Goal: Check status: Check status

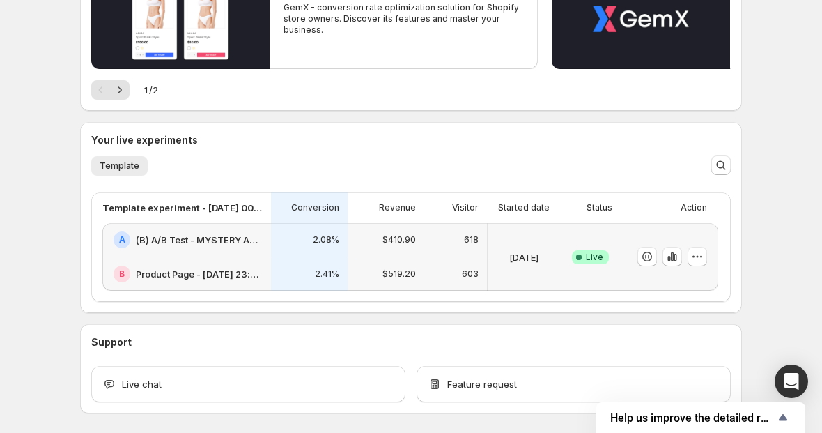
scroll to position [203, 0]
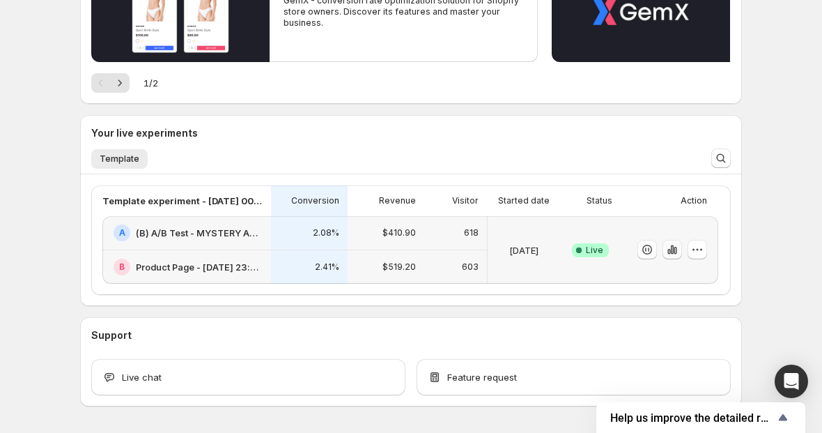
click at [663, 252] on button "button" at bounding box center [673, 250] width 20 height 20
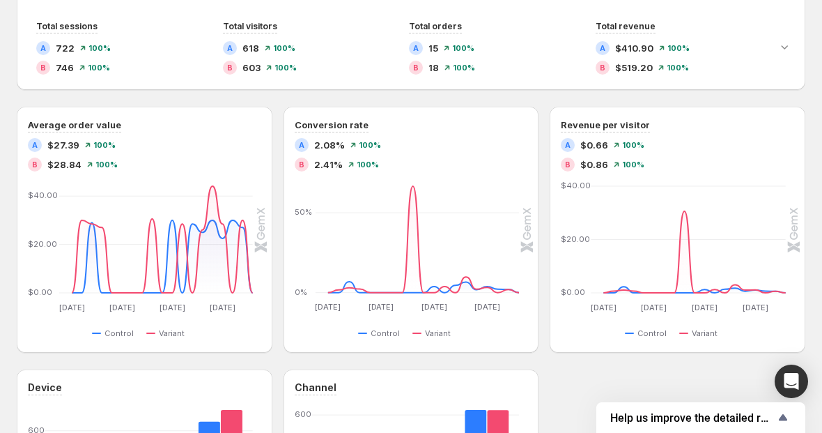
scroll to position [307, 0]
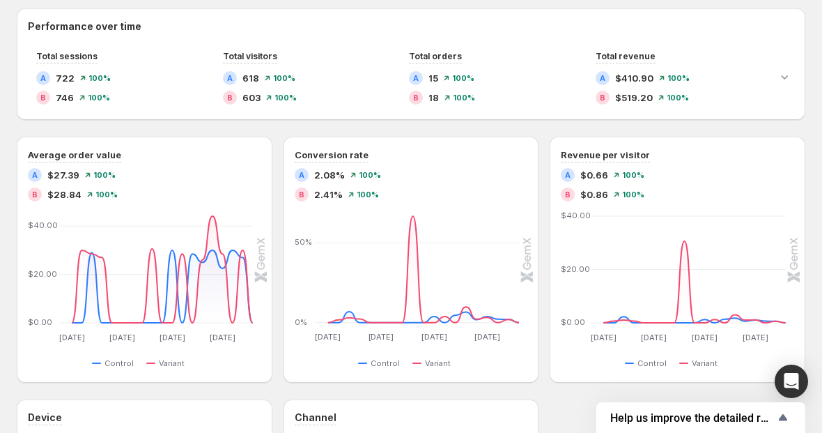
scroll to position [203, 0]
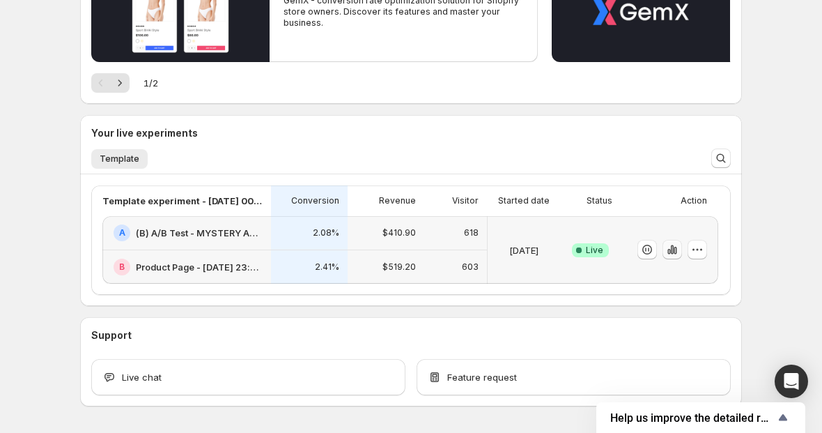
click at [664, 250] on button "button" at bounding box center [673, 250] width 20 height 20
